Goal: Task Accomplishment & Management: Use online tool/utility

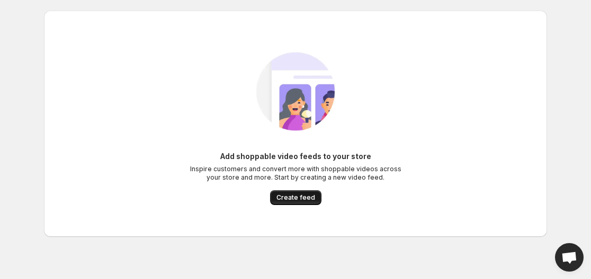
click at [300, 194] on button "Create feed" at bounding box center [295, 198] width 51 height 15
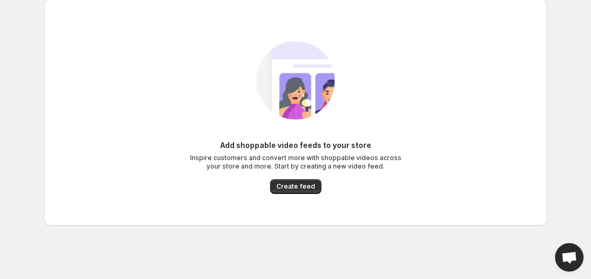
scroll to position [13, 0]
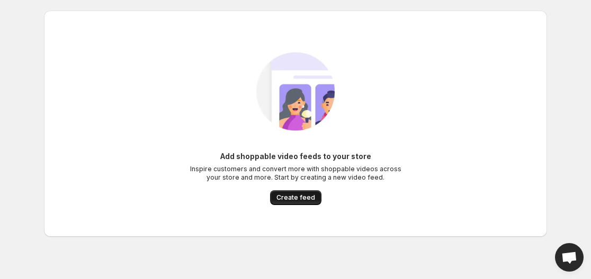
click at [296, 199] on span "Create feed" at bounding box center [295, 198] width 39 height 8
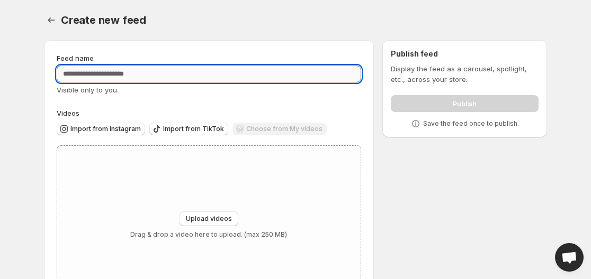
click at [124, 73] on input "Feed name" at bounding box center [209, 74] width 304 height 17
drag, startPoint x: 69, startPoint y: 73, endPoint x: 243, endPoint y: 78, distance: 174.2
click at [243, 78] on input "**********" at bounding box center [209, 74] width 304 height 17
type input "**********"
click at [116, 129] on span "Import from Instagram" at bounding box center [105, 129] width 70 height 8
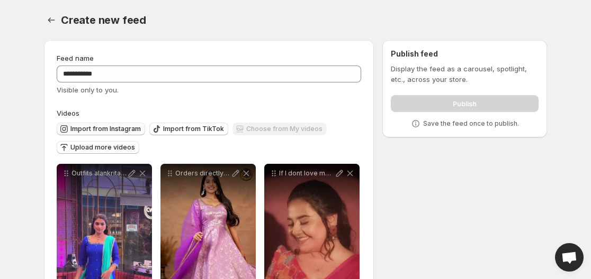
click at [100, 133] on span "Import from Instagram" at bounding box center [105, 129] width 70 height 8
click at [89, 126] on span "Import from Instagram" at bounding box center [105, 129] width 70 height 8
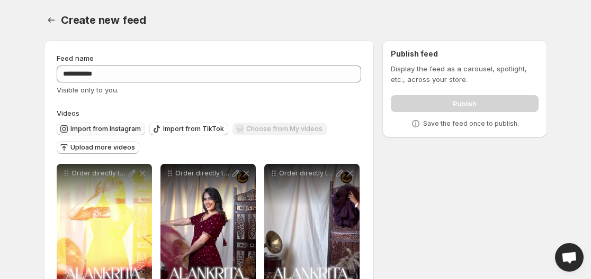
click at [89, 126] on span "Import from Instagram" at bounding box center [105, 129] width 70 height 8
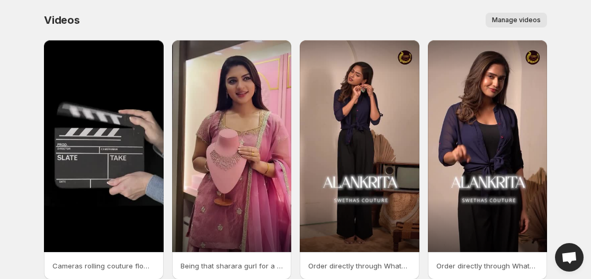
click at [512, 18] on span "Manage videos" at bounding box center [516, 20] width 49 height 8
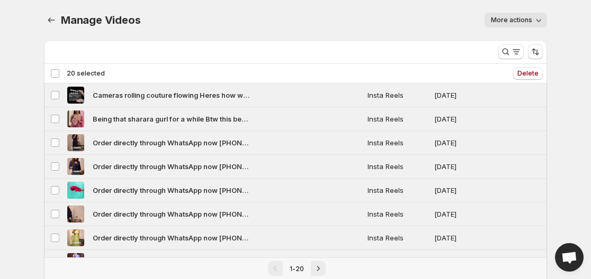
click at [56, 73] on div "Deselect all 20 videos 20 selected" at bounding box center [77, 74] width 55 height 10
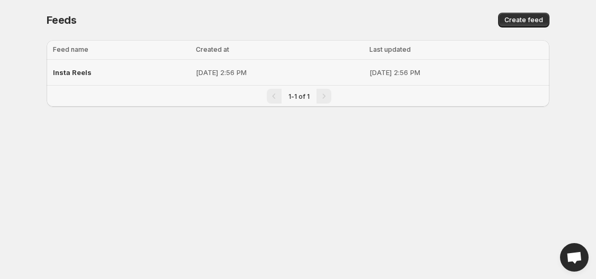
click at [193, 65] on td "[DATE] 2:56 PM" at bounding box center [280, 73] width 174 height 26
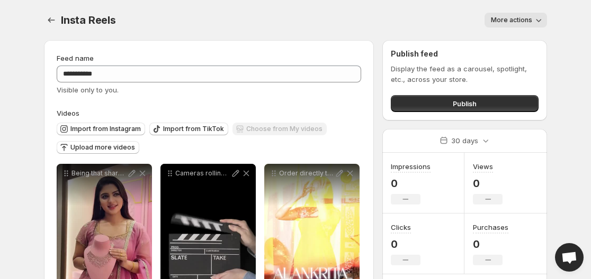
click at [501, 22] on span "More actions" at bounding box center [511, 20] width 41 height 8
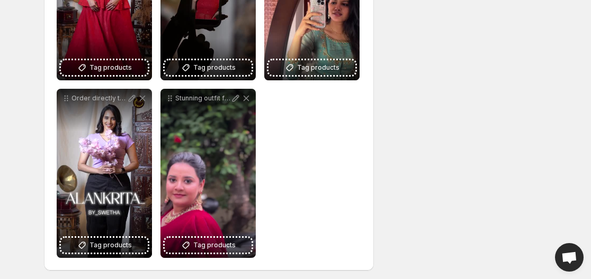
scroll to position [1324, 0]
